Goal: Task Accomplishment & Management: Complete application form

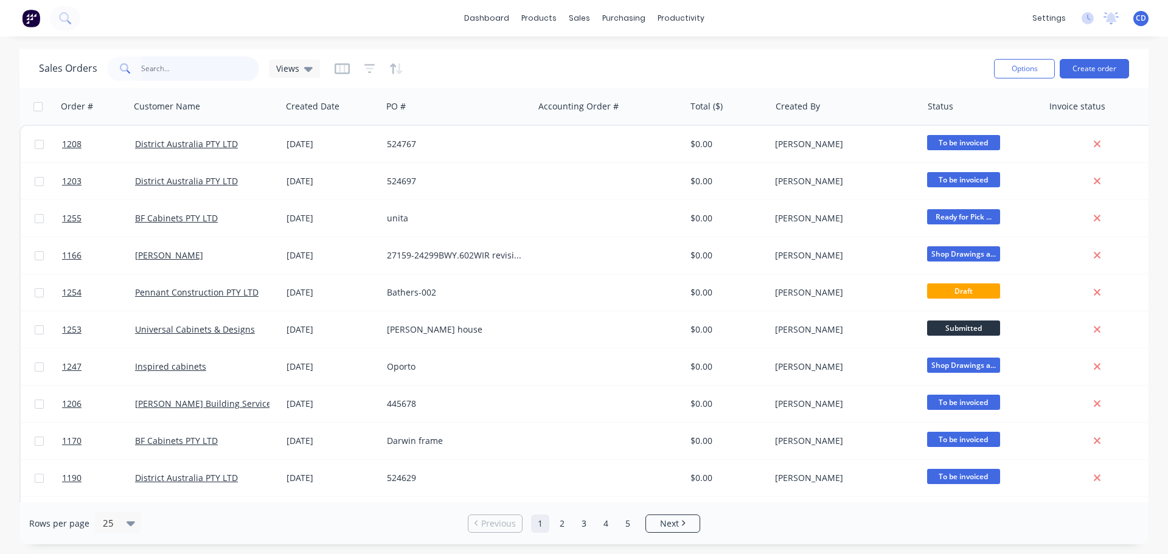
click at [226, 73] on input "text" at bounding box center [200, 69] width 119 height 24
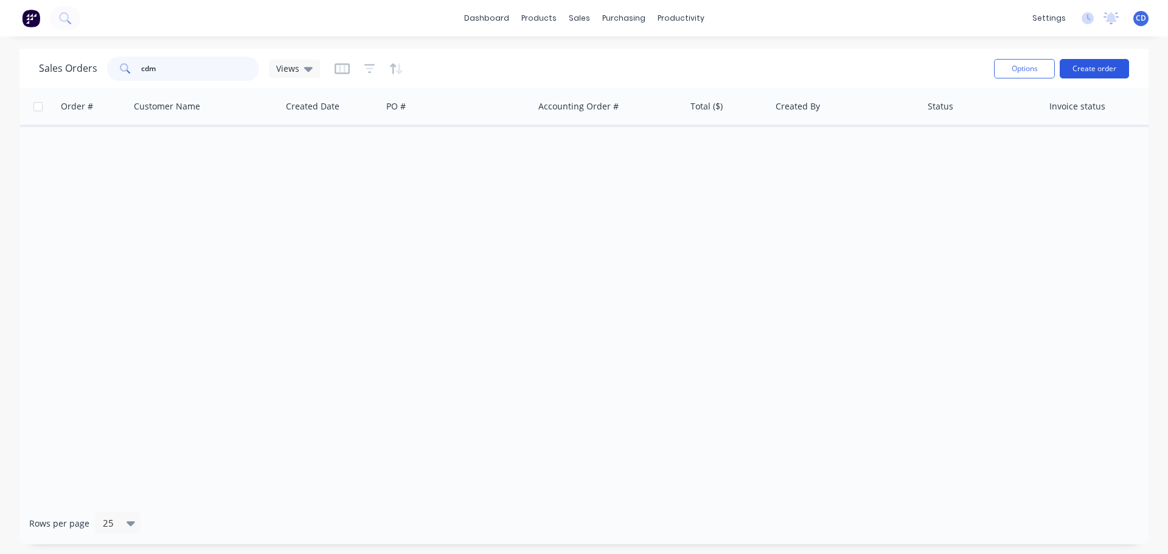
type input "cdm"
click at [1101, 66] on button "Create order" at bounding box center [1094, 68] width 69 height 19
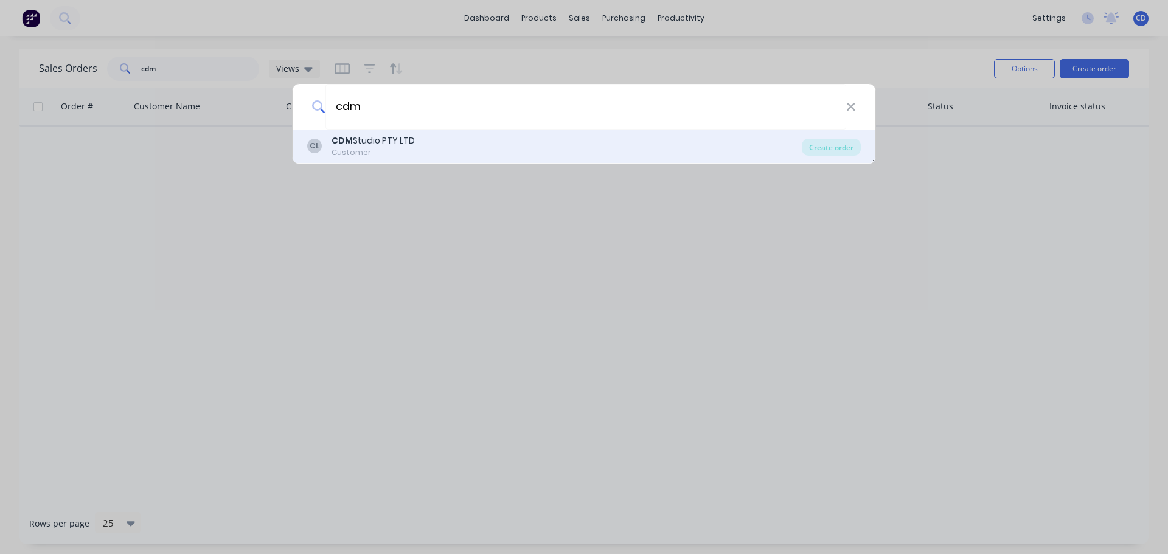
type input "cdm"
click at [431, 135] on div "CL CDM Studio PTY LTD Customer" at bounding box center [554, 146] width 495 height 24
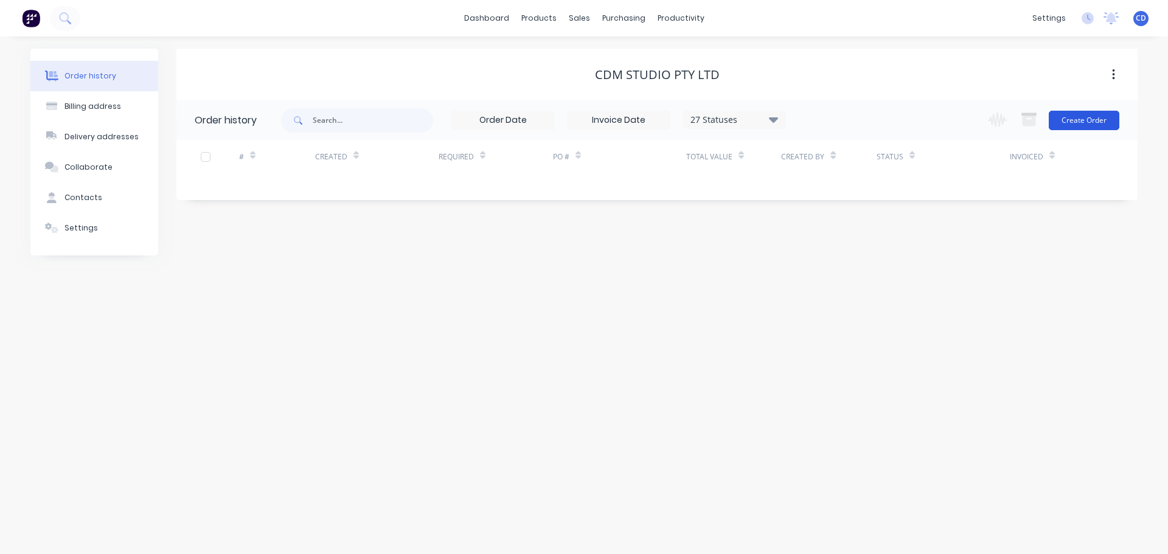
click at [1090, 122] on button "Create Order" at bounding box center [1084, 120] width 71 height 19
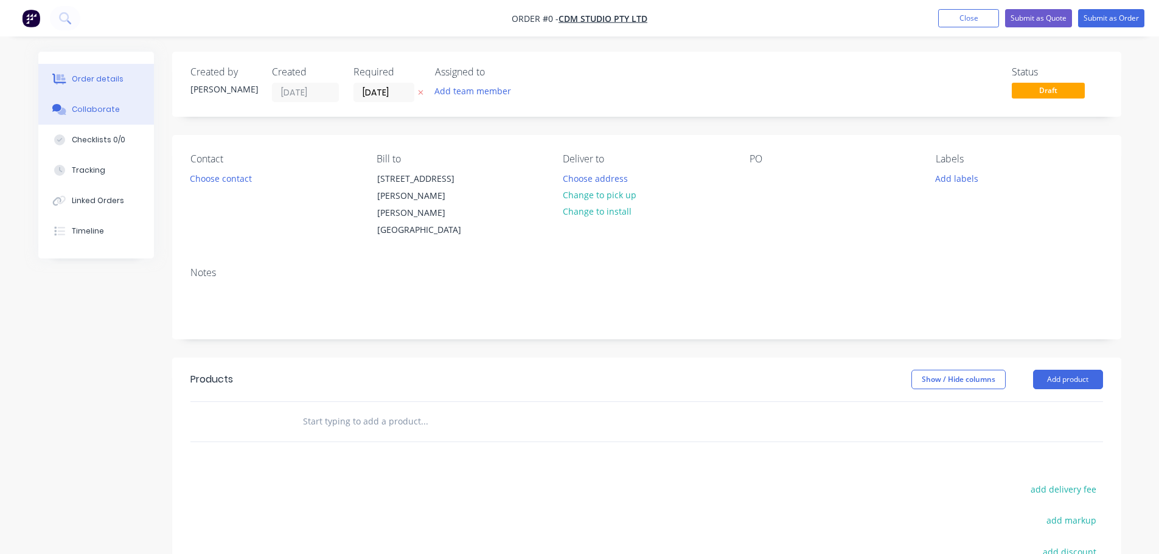
click at [96, 123] on button "Collaborate" at bounding box center [96, 109] width 116 height 30
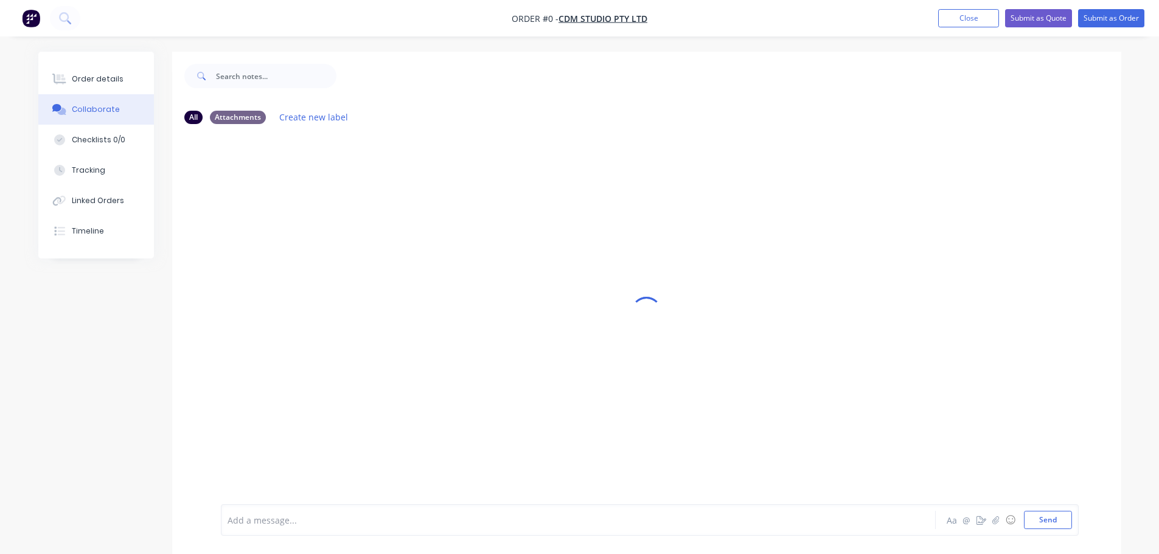
click at [97, 114] on div "Collaborate" at bounding box center [96, 109] width 48 height 11
click at [1064, 525] on button "Send" at bounding box center [1048, 520] width 48 height 18
click at [108, 82] on div "Order details" at bounding box center [98, 79] width 52 height 11
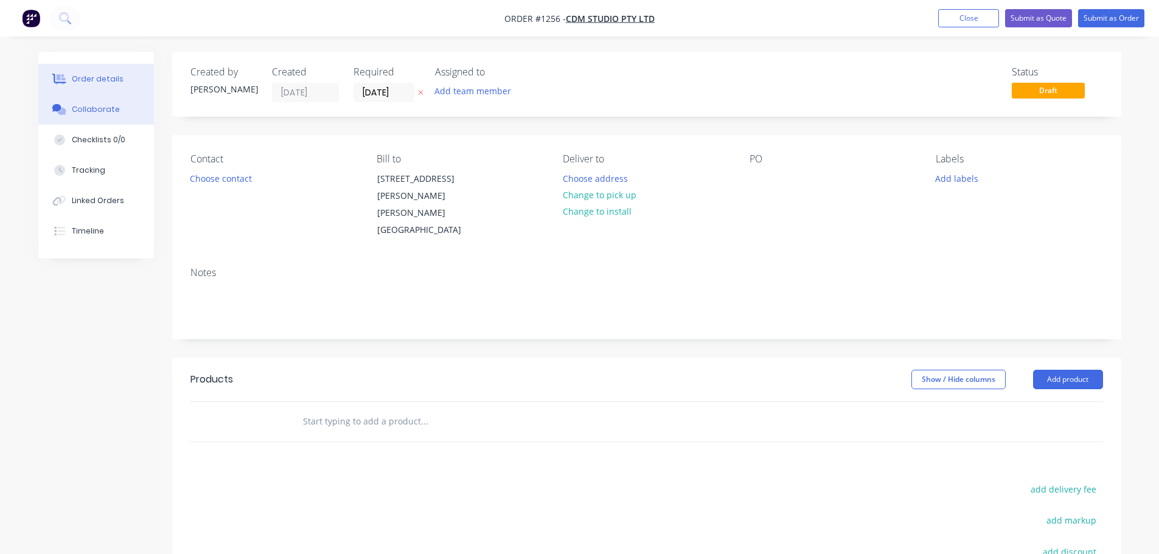
click at [103, 105] on div "Collaborate" at bounding box center [96, 109] width 48 height 11
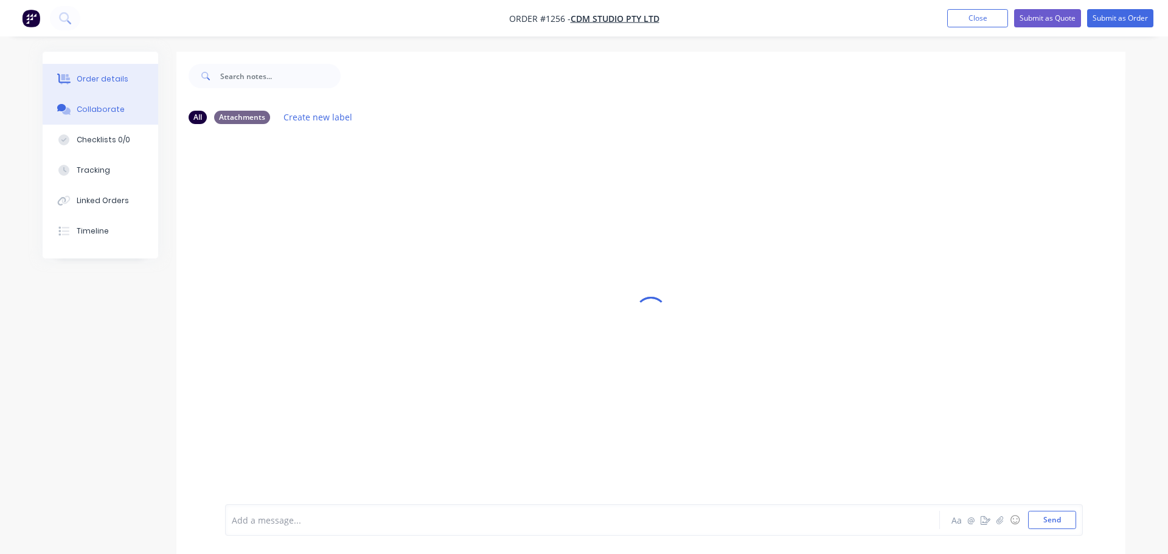
click at [101, 82] on div "Order details" at bounding box center [103, 79] width 52 height 11
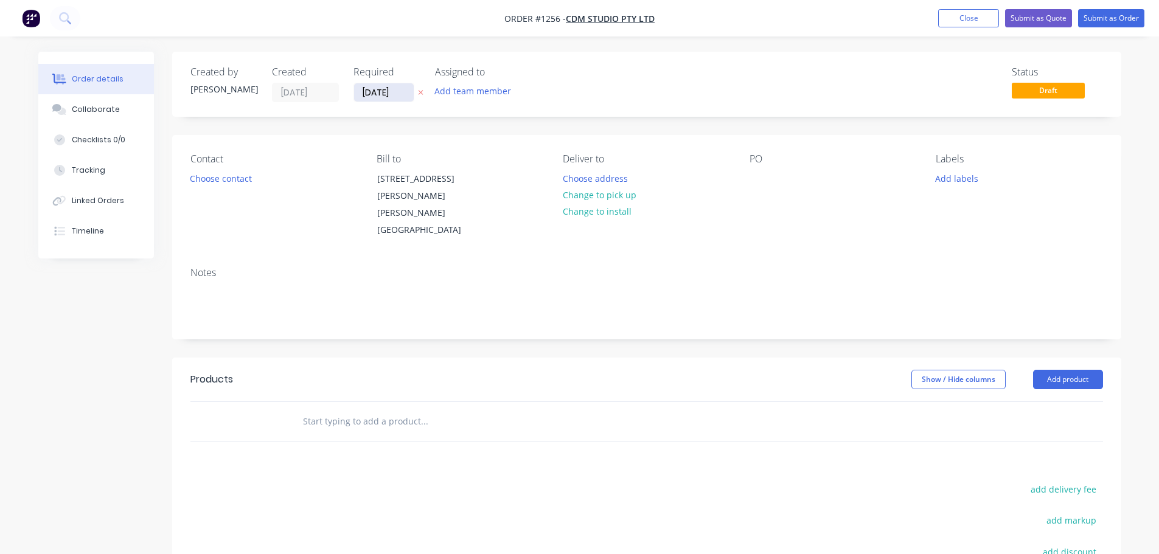
click at [383, 97] on input "[DATE]" at bounding box center [384, 92] width 60 height 18
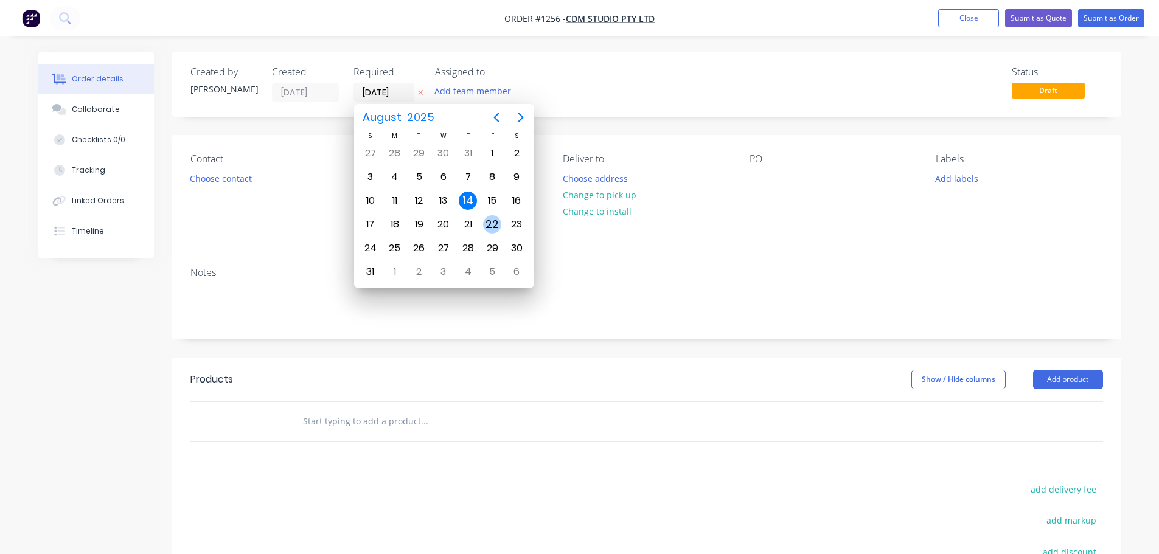
click at [492, 226] on div "22" at bounding box center [492, 224] width 18 height 18
type input "[DATE]"
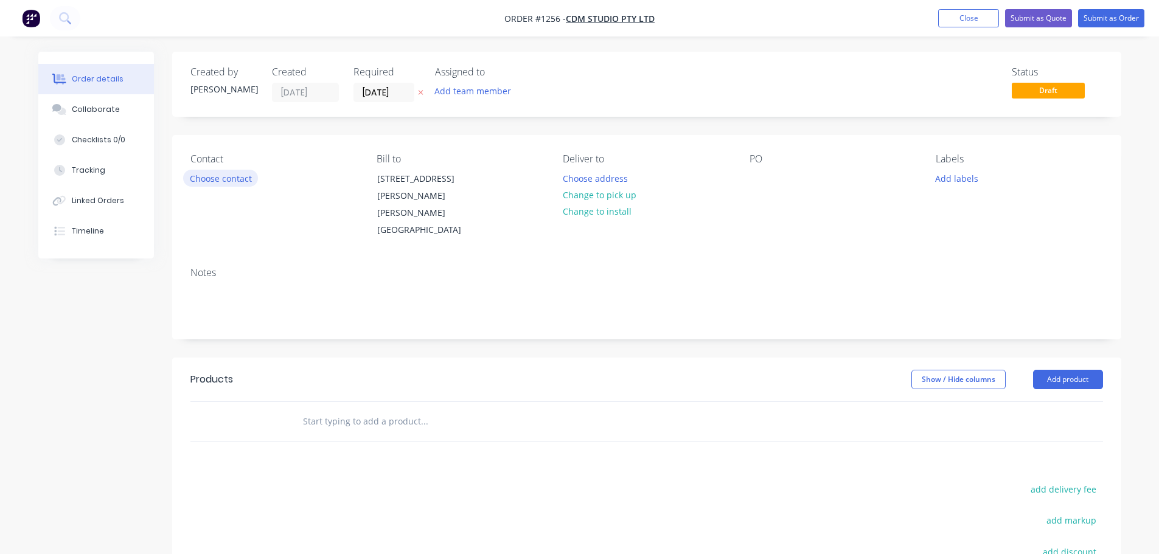
click at [202, 176] on button "Choose contact" at bounding box center [220, 178] width 75 height 16
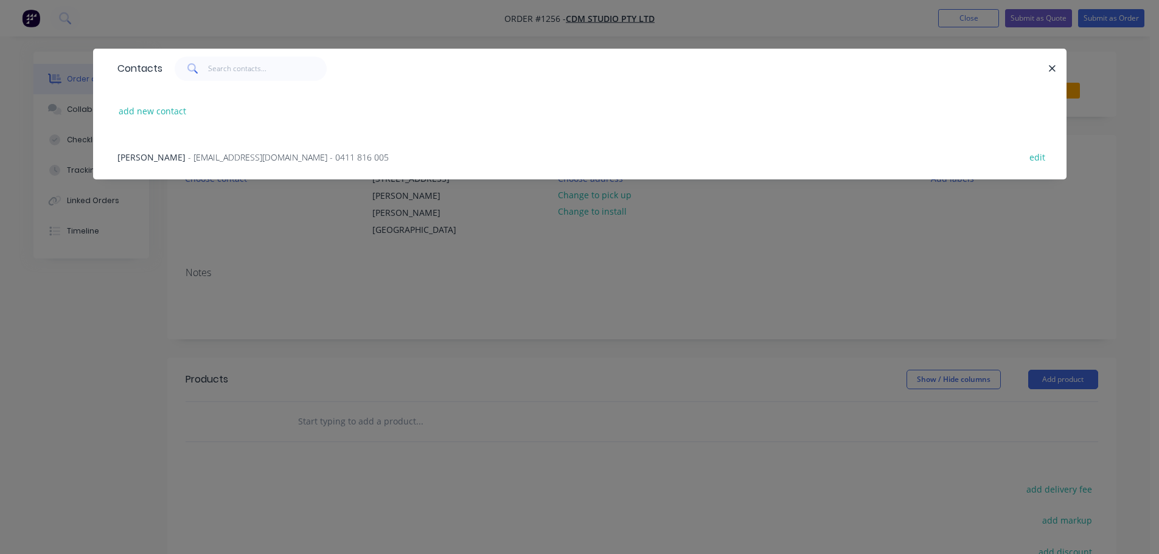
click at [201, 162] on span "- [EMAIL_ADDRESS][DOMAIN_NAME] - 0411 816 005" at bounding box center [288, 158] width 201 height 12
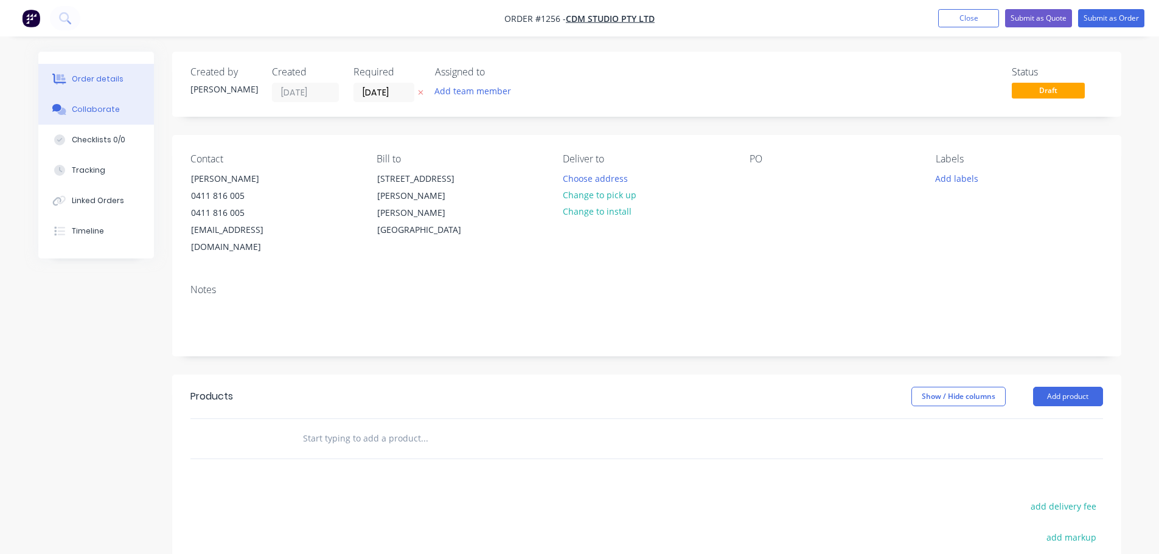
click at [115, 110] on div "Collaborate" at bounding box center [96, 109] width 48 height 11
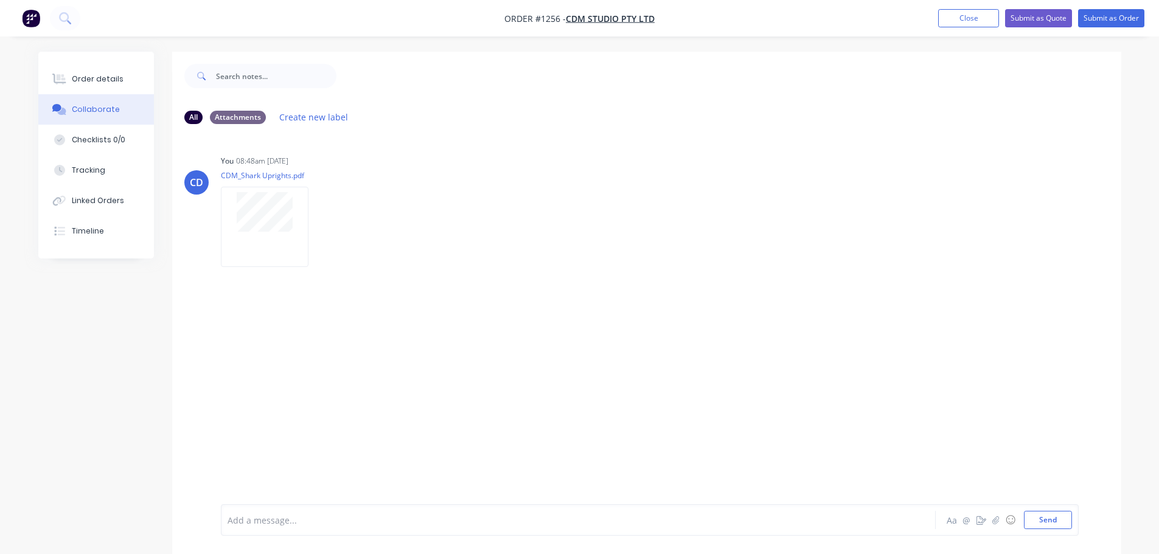
drag, startPoint x: 100, startPoint y: 83, endPoint x: 152, endPoint y: 111, distance: 58.8
click at [100, 83] on div "Order details" at bounding box center [98, 79] width 52 height 11
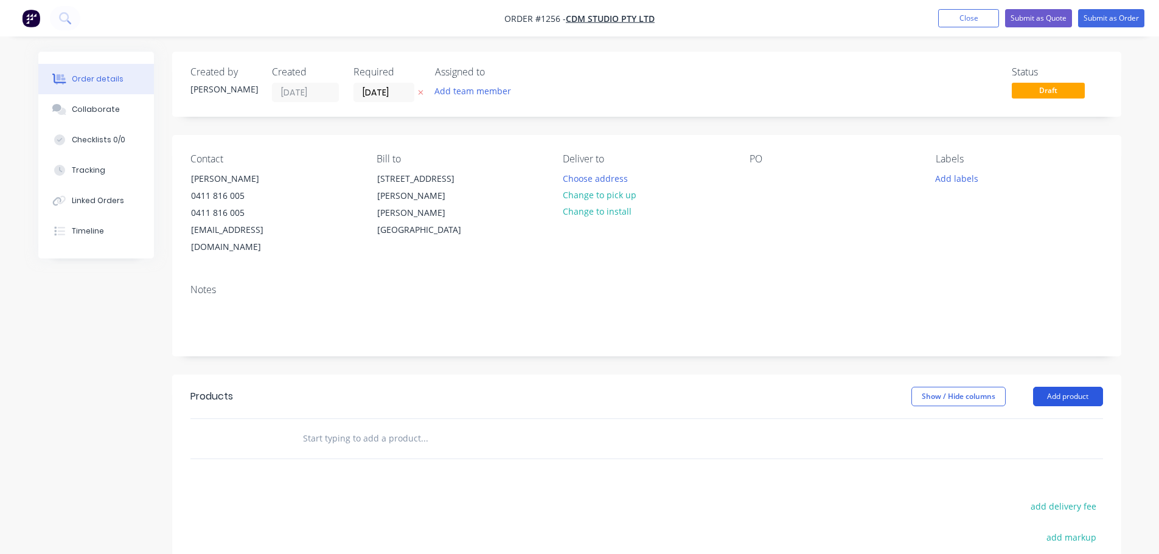
click at [1075, 387] on button "Add product" at bounding box center [1068, 396] width 70 height 19
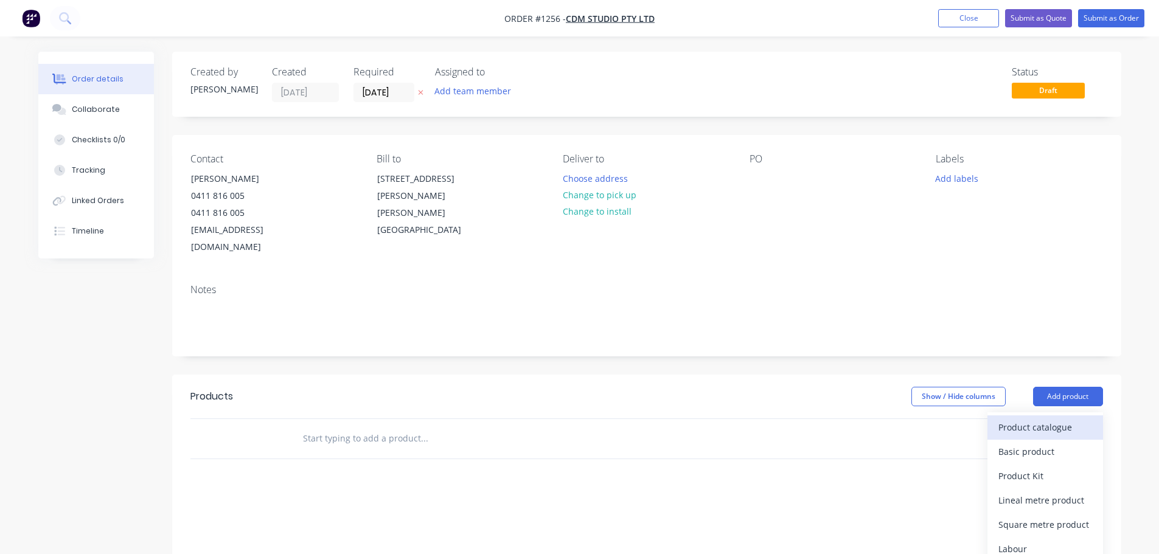
click at [1044, 419] on div "Product catalogue" at bounding box center [1046, 428] width 94 height 18
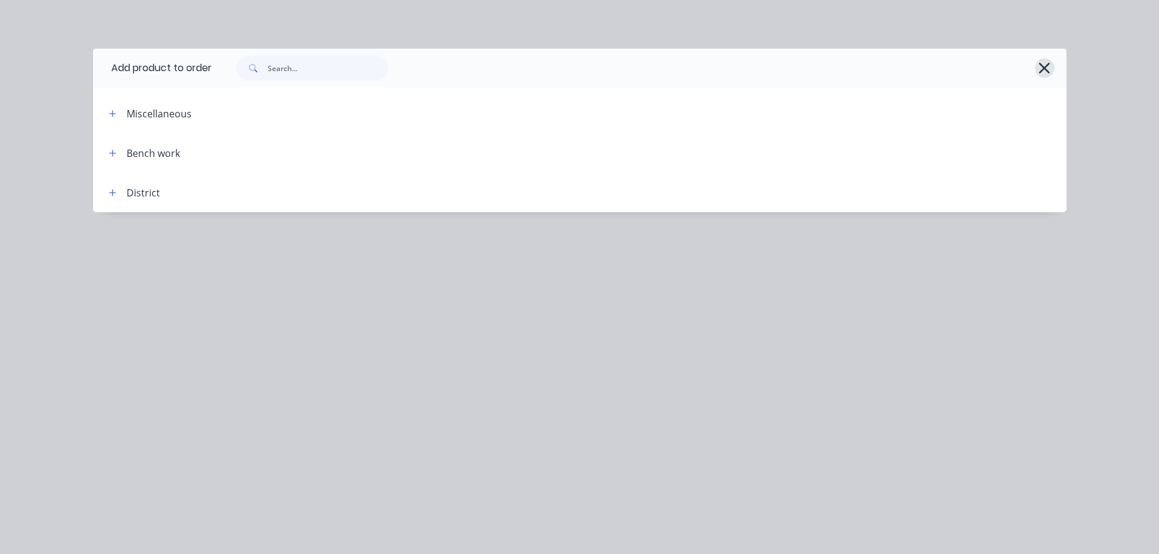
click at [1045, 68] on icon "button" at bounding box center [1044, 68] width 11 height 11
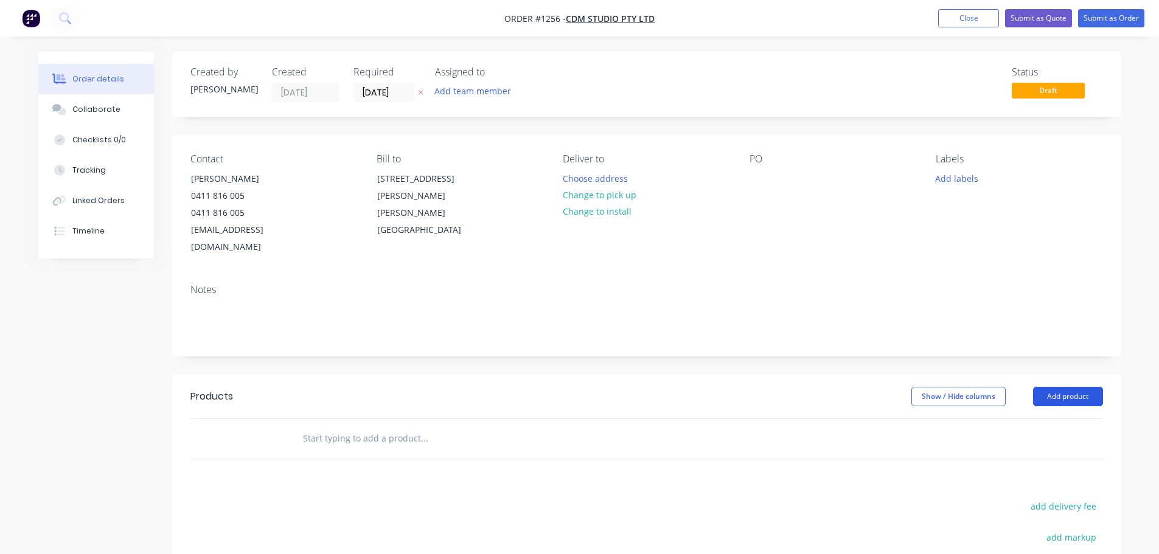
click at [1060, 387] on button "Add product" at bounding box center [1068, 396] width 70 height 19
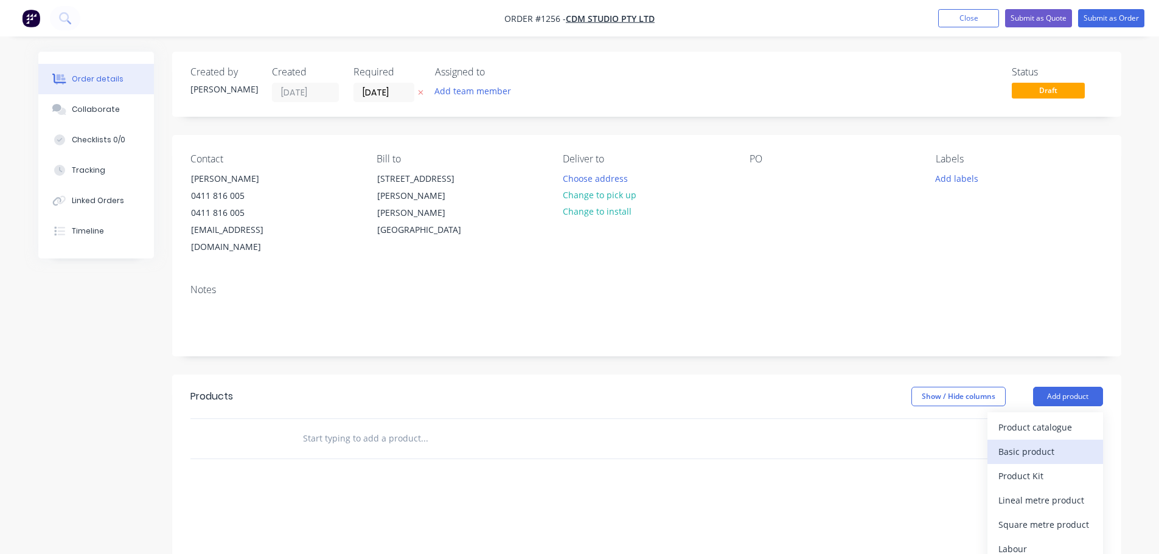
click at [1048, 443] on div "Basic product" at bounding box center [1046, 452] width 94 height 18
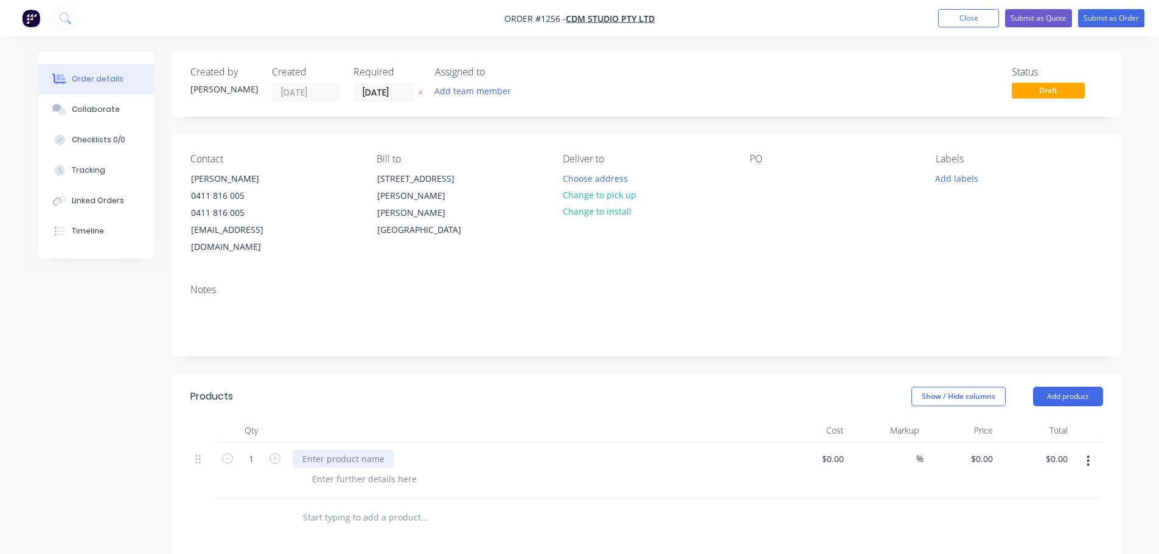
click at [308, 450] on div at bounding box center [344, 459] width 102 height 18
click at [418, 450] on div "1140 mm x 60 mm OD post" at bounding box center [359, 459] width 132 height 18
click at [381, 470] on div at bounding box center [364, 479] width 124 height 18
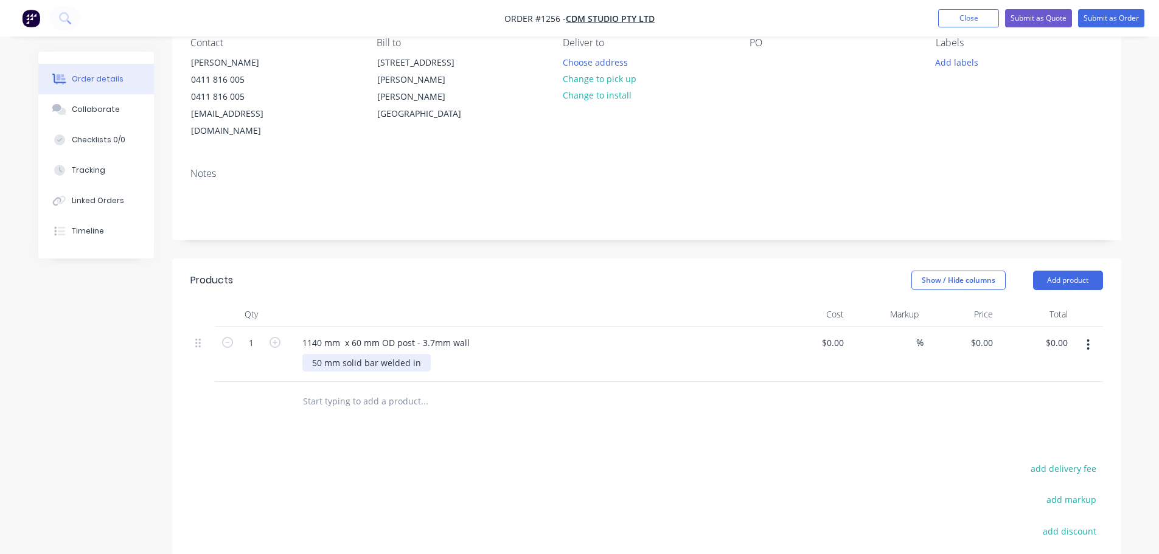
scroll to position [122, 0]
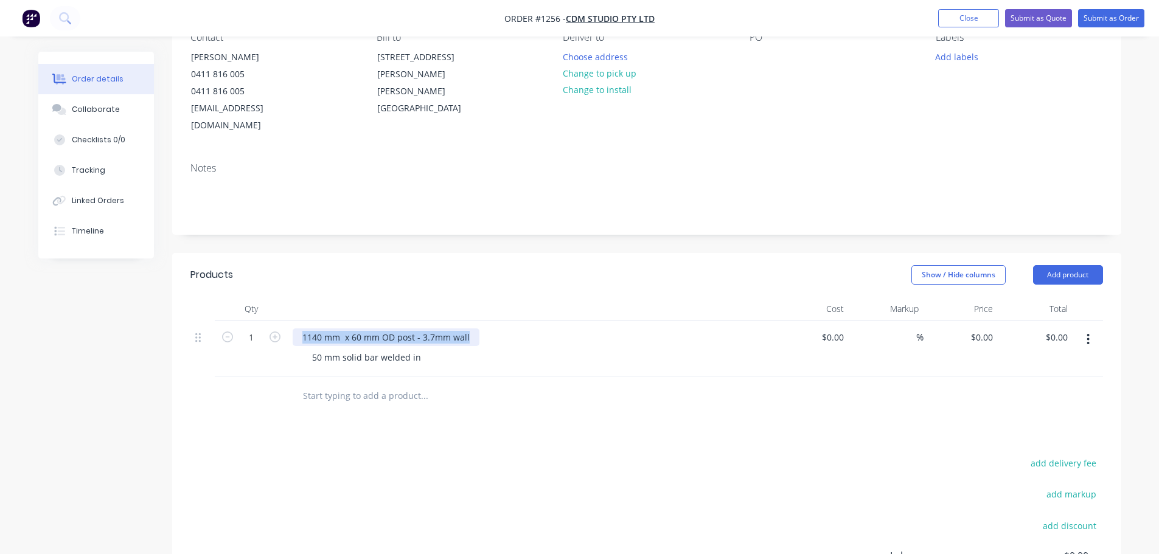
drag, startPoint x: 302, startPoint y: 320, endPoint x: 492, endPoint y: 360, distance: 194.5
click at [492, 360] on div "Qty Cost Markup Price Total 1 1140 mm x 60 mm OD post - 3.7mm wall 50 mm solid …" at bounding box center [646, 356] width 949 height 119
copy div "1140 mm x 60 mm OD post - 3.7mm wall"
click at [1051, 265] on button "Add product" at bounding box center [1068, 274] width 70 height 19
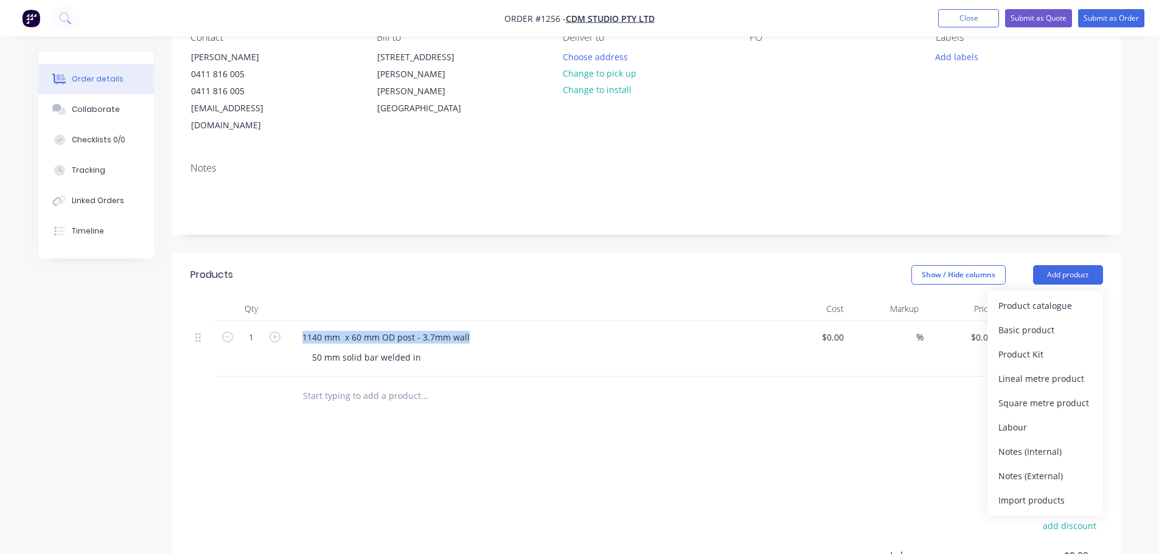
click at [1025, 321] on div "Basic product" at bounding box center [1046, 330] width 94 height 18
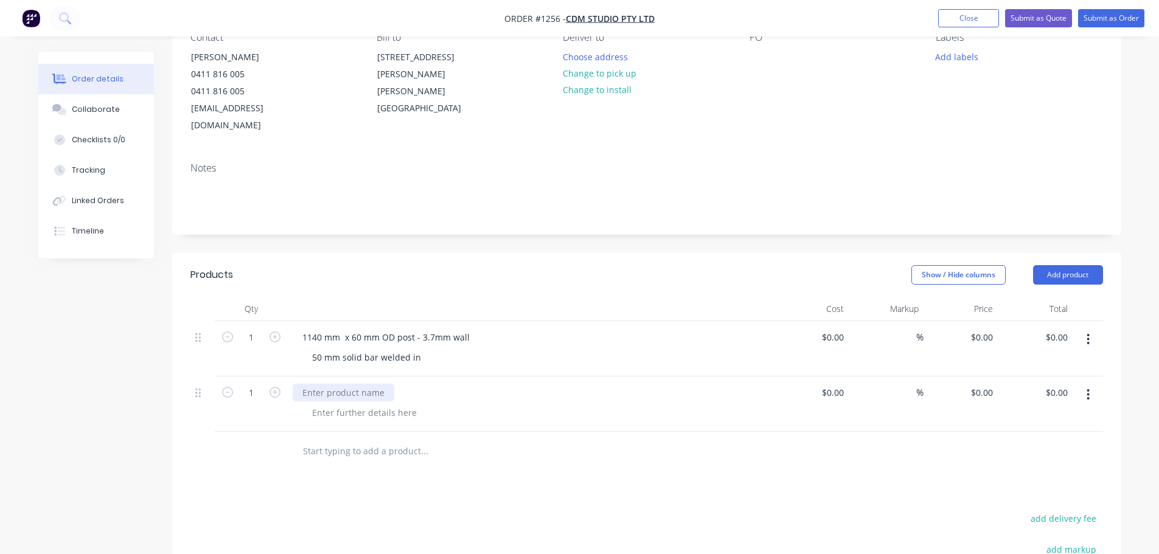
click at [358, 384] on div at bounding box center [344, 393] width 102 height 18
paste div
click at [352, 349] on div "50 mm solid bar welded in" at bounding box center [366, 358] width 128 height 18
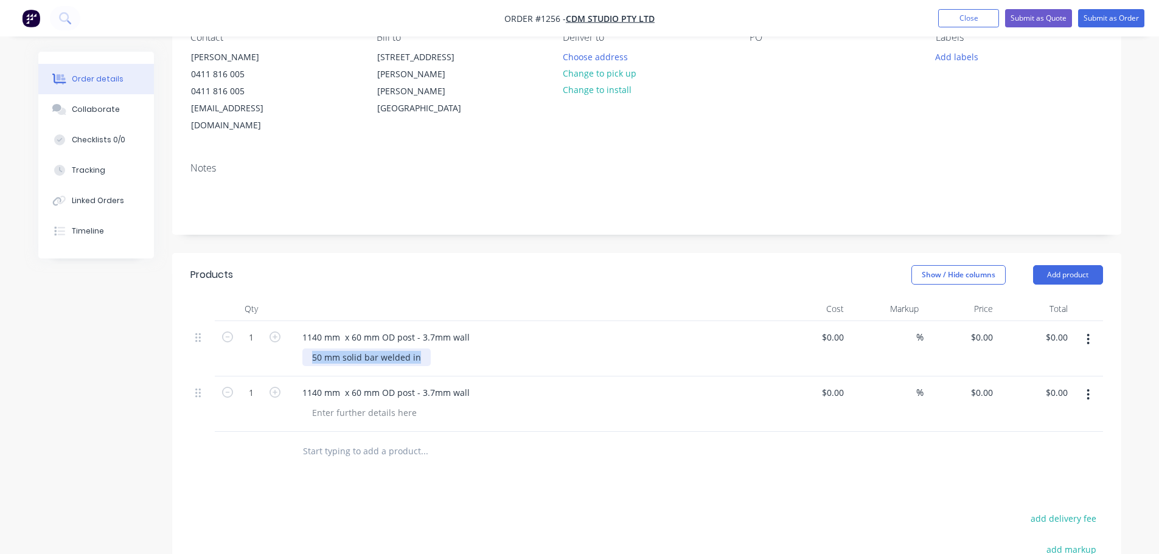
copy div "50 mm solid bar welded in"
click at [346, 406] on div "1140 mm x 60 mm OD post - 3.7mm wall" at bounding box center [531, 404] width 487 height 55
click at [344, 404] on div at bounding box center [364, 413] width 124 height 18
paste div
click at [419, 349] on div "50 mm solid bar welded in" at bounding box center [366, 358] width 128 height 18
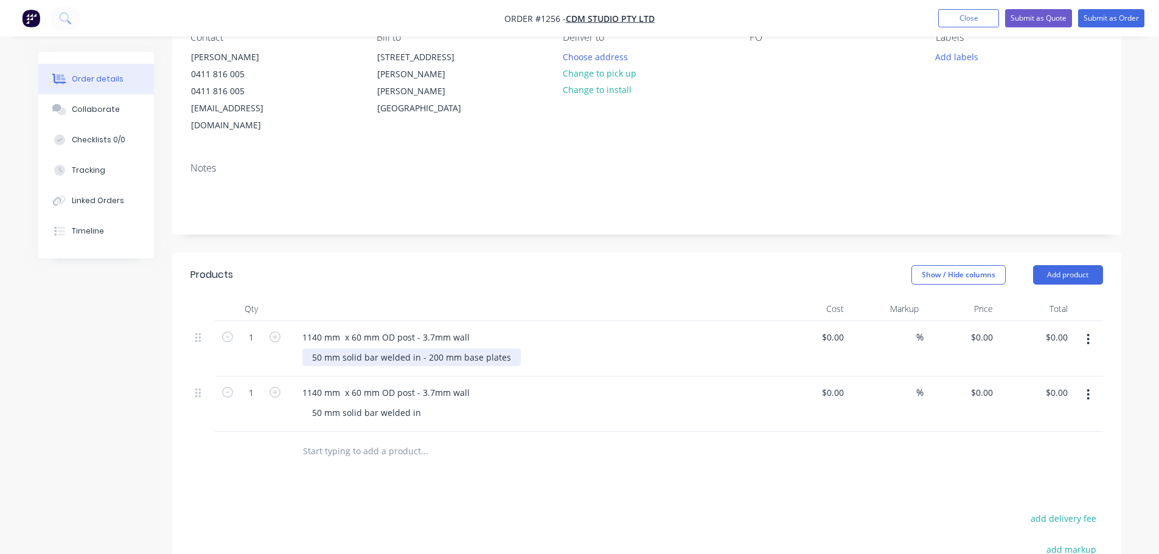
drag, startPoint x: 420, startPoint y: 344, endPoint x: 509, endPoint y: 341, distance: 88.3
click at [509, 349] on div "50 mm solid bar welded in - 200 mm base plates" at bounding box center [411, 358] width 218 height 18
copy div "200 mm base plates"
click at [427, 404] on div "50 mm solid bar welded in" at bounding box center [535, 413] width 467 height 18
click at [424, 404] on div "50 mm solid bar welded in" at bounding box center [366, 413] width 128 height 18
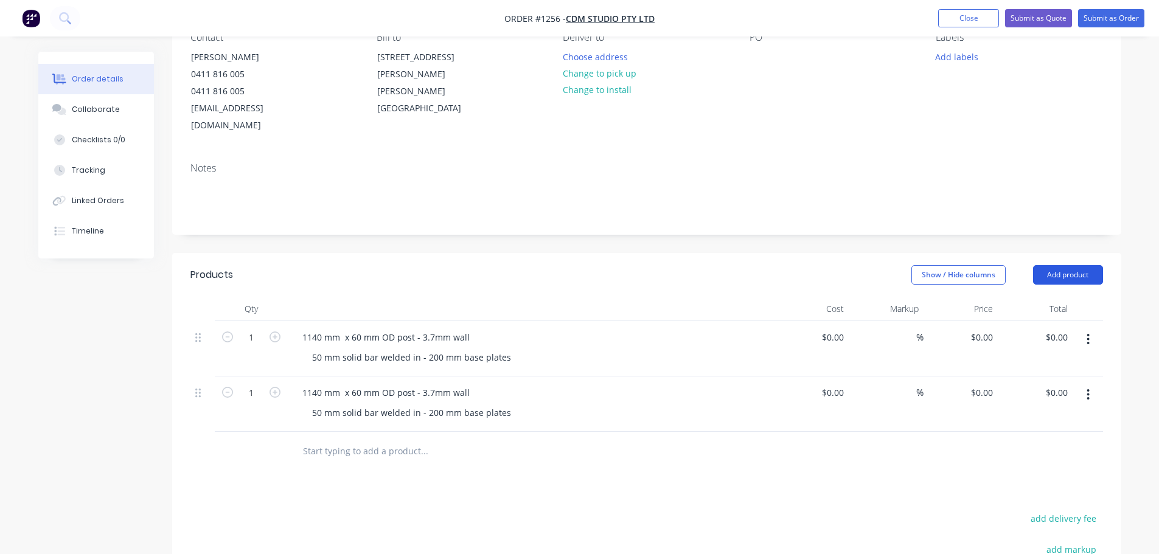
click at [1044, 265] on button "Add product" at bounding box center [1068, 274] width 70 height 19
drag, startPoint x: 1031, startPoint y: 313, endPoint x: 1018, endPoint y: 317, distance: 13.9
click at [1030, 321] on div "Basic product" at bounding box center [1046, 330] width 94 height 18
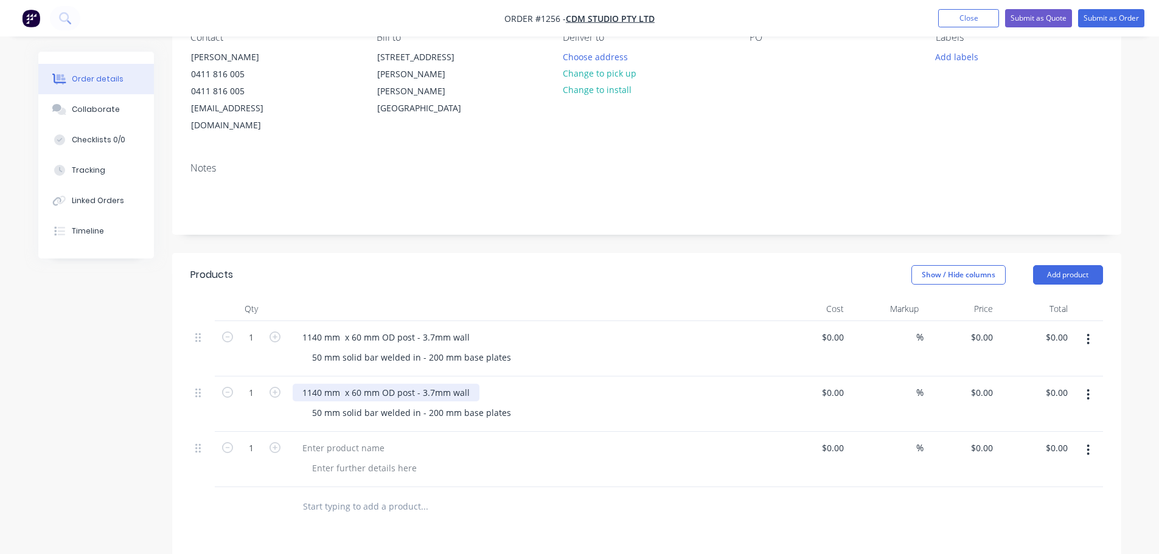
click at [321, 384] on div "1140 mm x 60 mm OD post - 3.7mm wall" at bounding box center [386, 393] width 187 height 18
click at [322, 384] on div "1140 mm x 60 mm OD post - 3.7mm wall" at bounding box center [386, 393] width 187 height 18
drag, startPoint x: 476, startPoint y: 375, endPoint x: 288, endPoint y: 383, distance: 188.8
click at [288, 383] on div "1140 mm x 60 mm OD post - 3.7mm wall 50 mm solid bar welded in - 200 mm base pl…" at bounding box center [531, 404] width 487 height 55
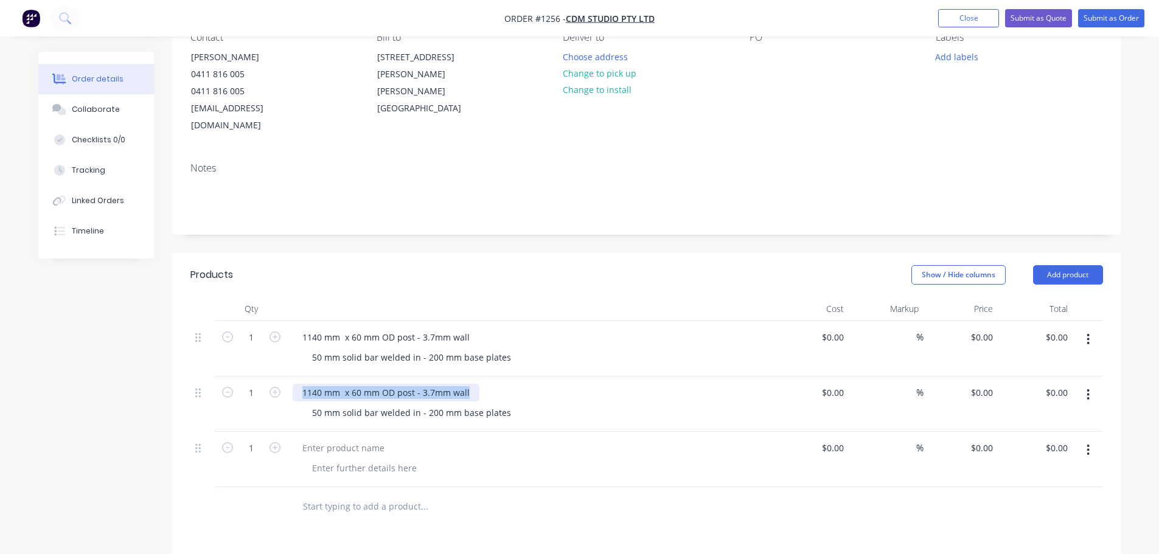
copy div "1140 mm x 60 mm OD post - 3.7mm wall"
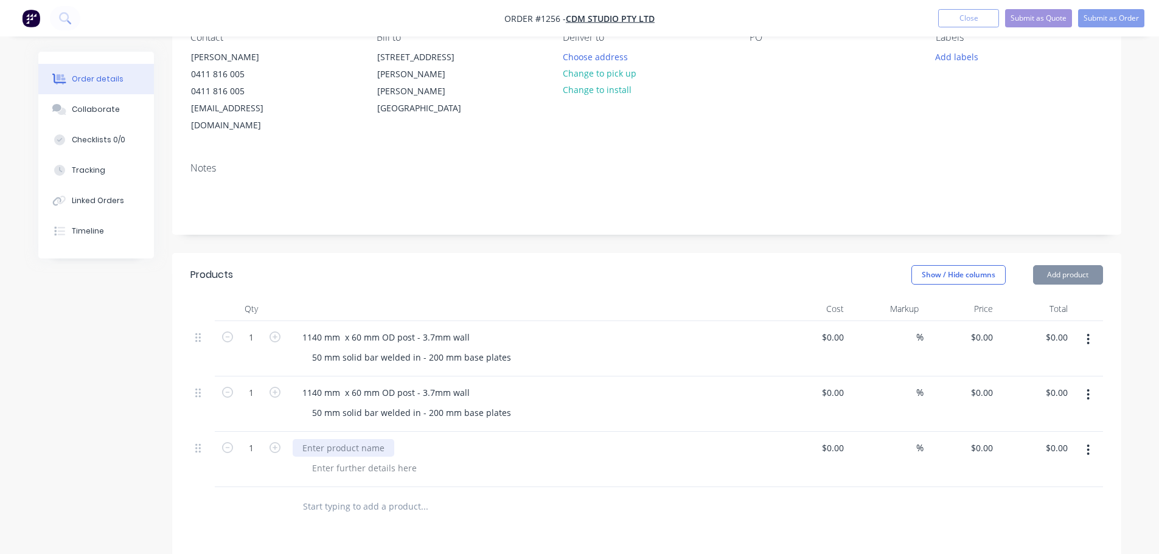
click at [329, 439] on div at bounding box center [344, 448] width 102 height 18
paste div
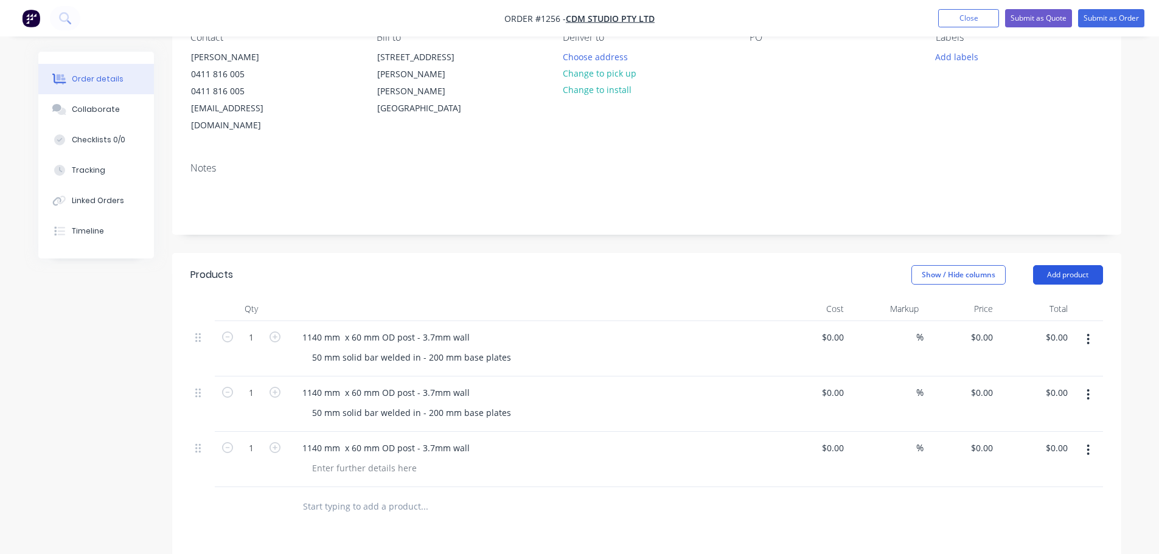
click at [1048, 267] on header "Products Show / Hide columns Add product" at bounding box center [646, 275] width 949 height 44
click at [1054, 265] on button "Add product" at bounding box center [1068, 274] width 70 height 19
click at [1045, 321] on div "Basic product" at bounding box center [1046, 330] width 94 height 18
click at [330, 495] on div at bounding box center [344, 504] width 102 height 18
paste div
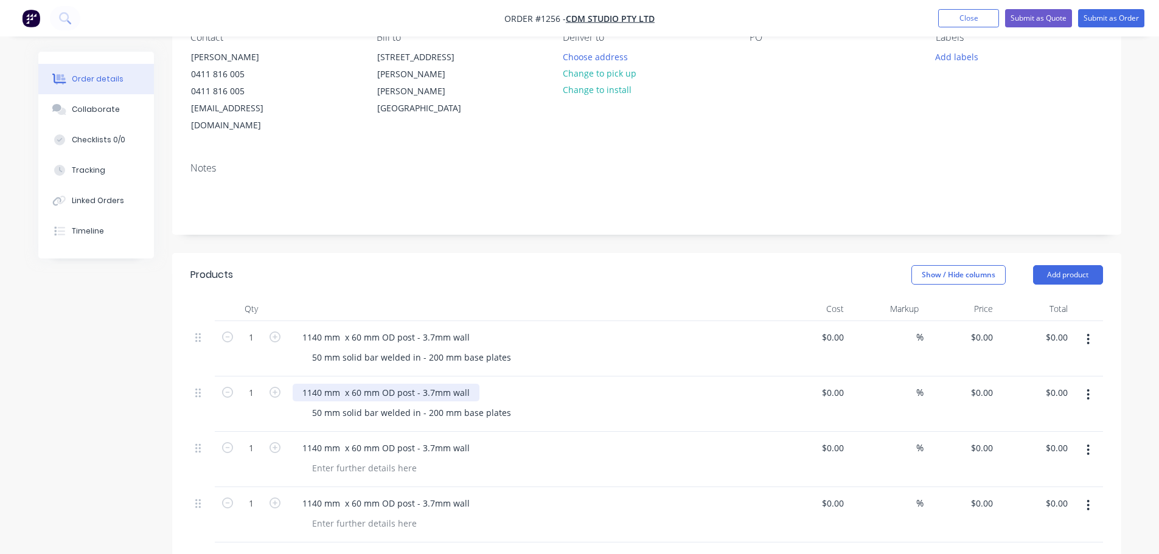
click at [315, 384] on div "1140 mm x 60 mm OD post - 3.7mm wall" at bounding box center [386, 393] width 187 height 18
click at [307, 439] on div "1140 mm x 60 mm OD post - 3.7mm wall" at bounding box center [386, 448] width 187 height 18
click at [319, 495] on div "1140 mm x 60 mm OD post - 3.7mm wall" at bounding box center [386, 504] width 187 height 18
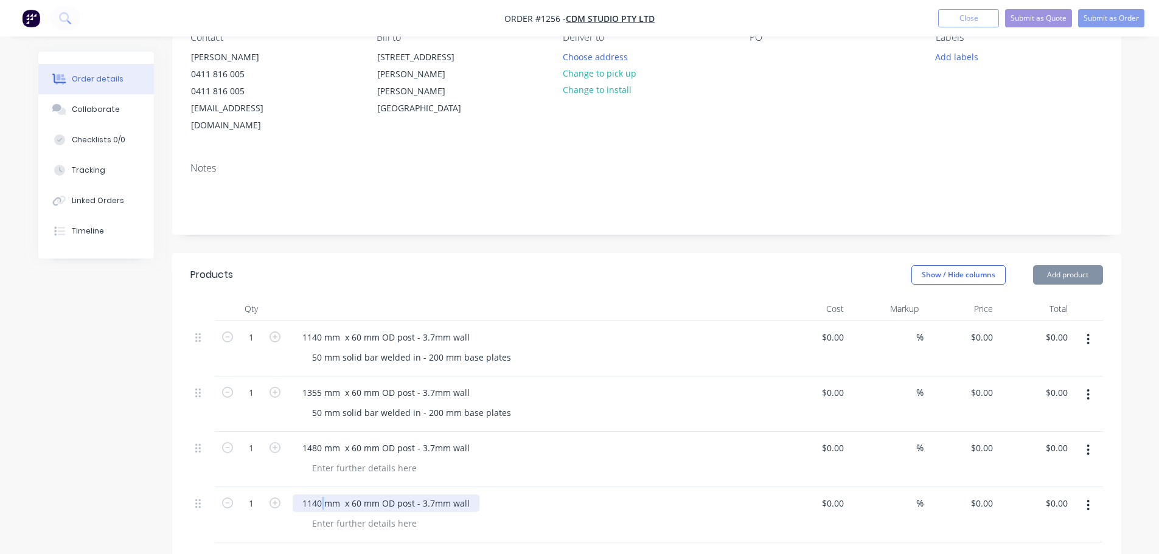
click at [319, 495] on div "1140 mm x 60 mm OD post - 3.7mm wall" at bounding box center [386, 504] width 187 height 18
click at [312, 495] on div "1140 mm x 60 mm OD post - 3.7mm wall" at bounding box center [386, 504] width 187 height 18
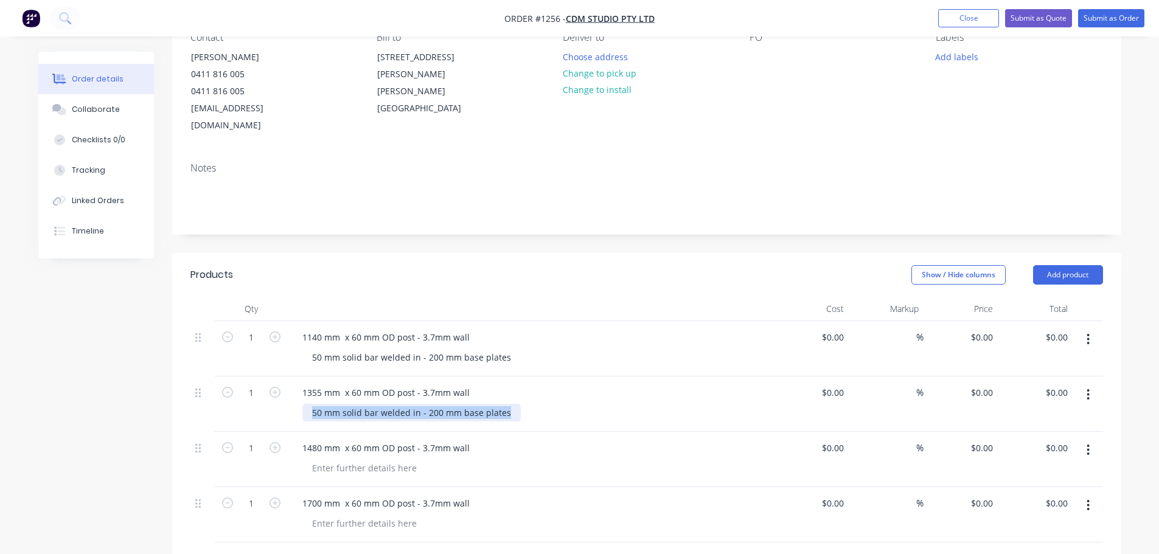
drag, startPoint x: 310, startPoint y: 398, endPoint x: 504, endPoint y: 398, distance: 194.1
click at [504, 404] on div "50 mm solid bar welded in - 200 mm base plates" at bounding box center [411, 413] width 218 height 18
click at [351, 459] on div at bounding box center [364, 468] width 124 height 18
paste div
click at [350, 515] on div at bounding box center [364, 524] width 124 height 18
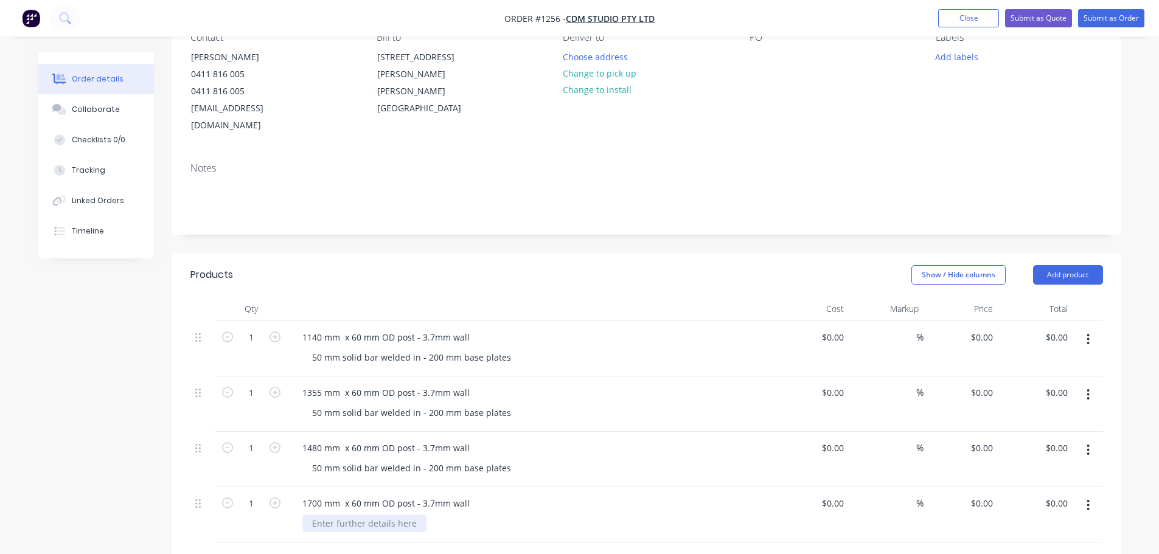
click at [349, 515] on div at bounding box center [364, 524] width 124 height 18
paste div
click at [117, 111] on button "Collaborate" at bounding box center [96, 109] width 116 height 30
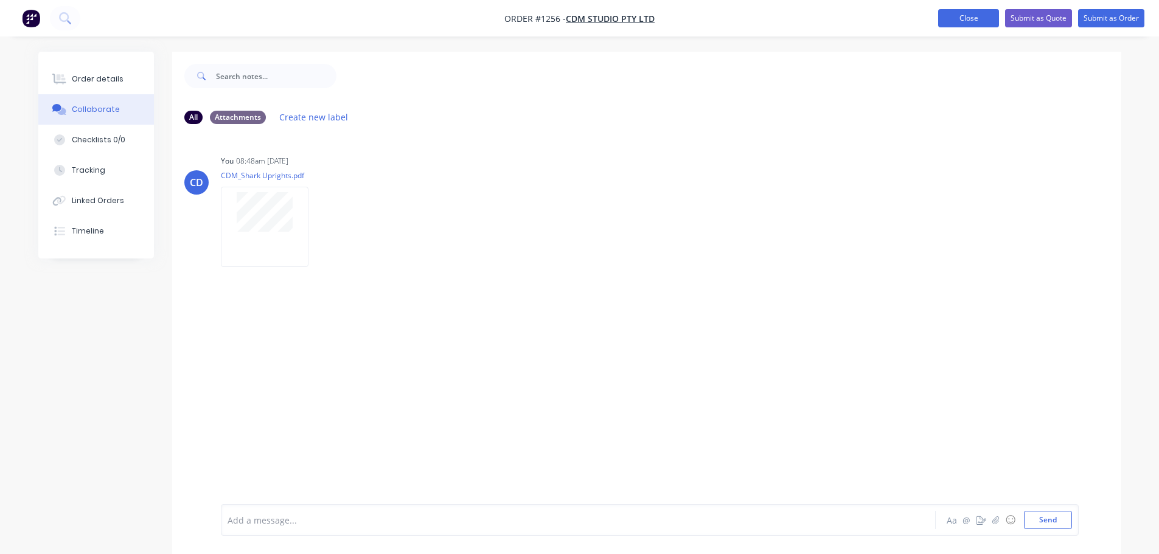
click at [953, 19] on button "Close" at bounding box center [968, 18] width 61 height 18
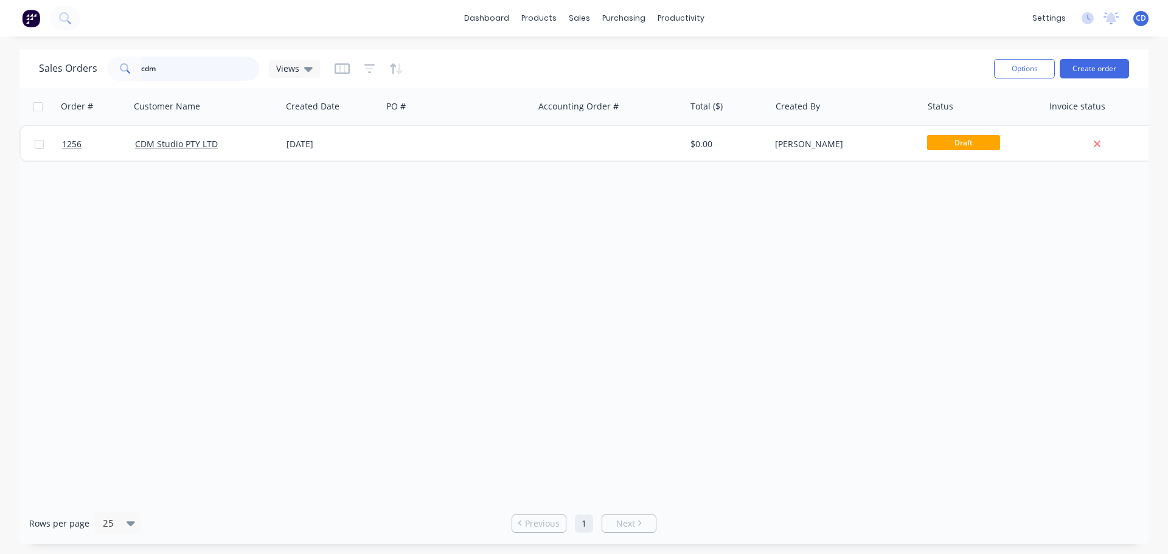
click at [171, 63] on input "cdm" at bounding box center [200, 69] width 119 height 24
type input "c"
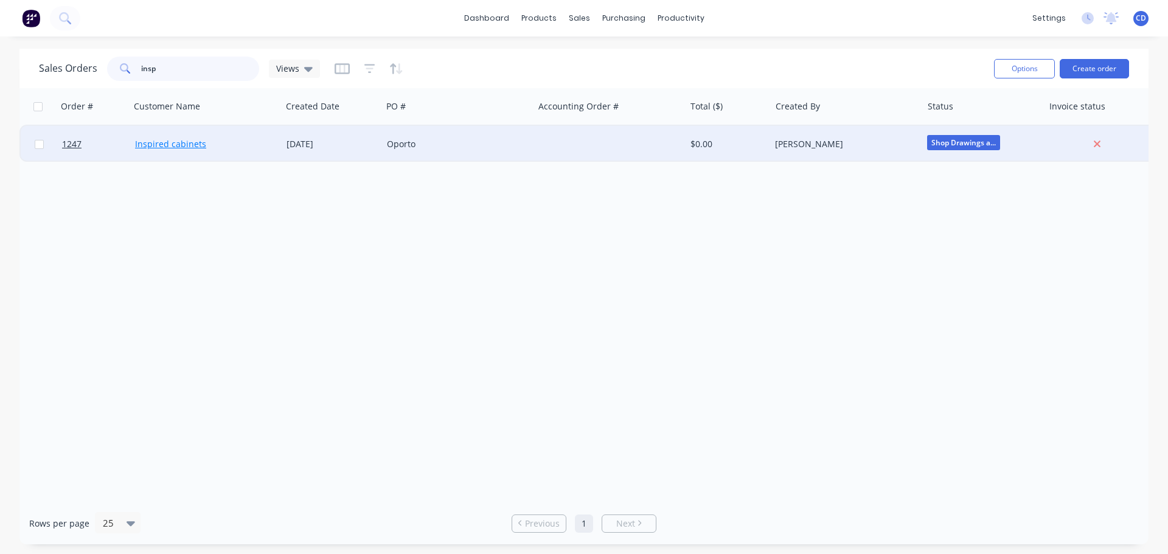
type input "insp"
click at [183, 146] on link "Inspired cabinets" at bounding box center [170, 144] width 71 height 12
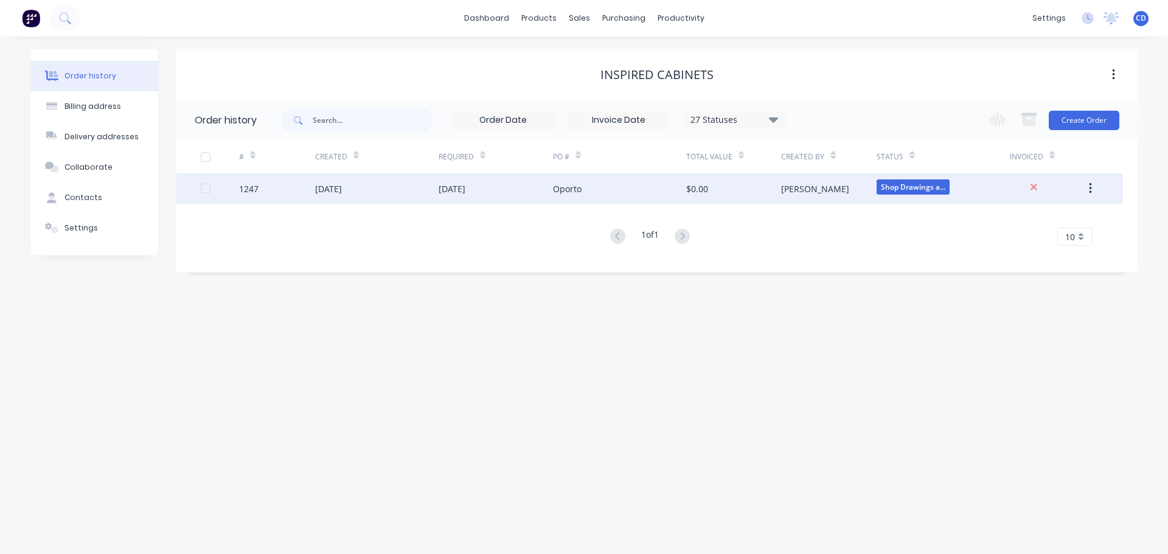
click at [342, 191] on div "[DATE]" at bounding box center [328, 189] width 27 height 13
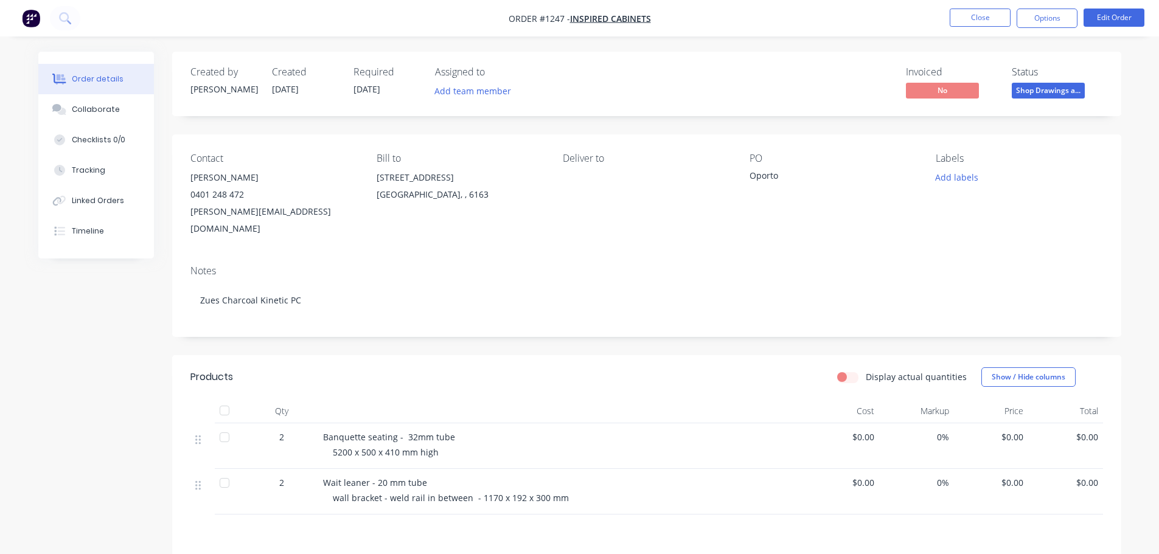
click at [454, 431] on div "Banquette seating - 32mm tube" at bounding box center [561, 437] width 477 height 13
